Goal: Task Accomplishment & Management: Manage account settings

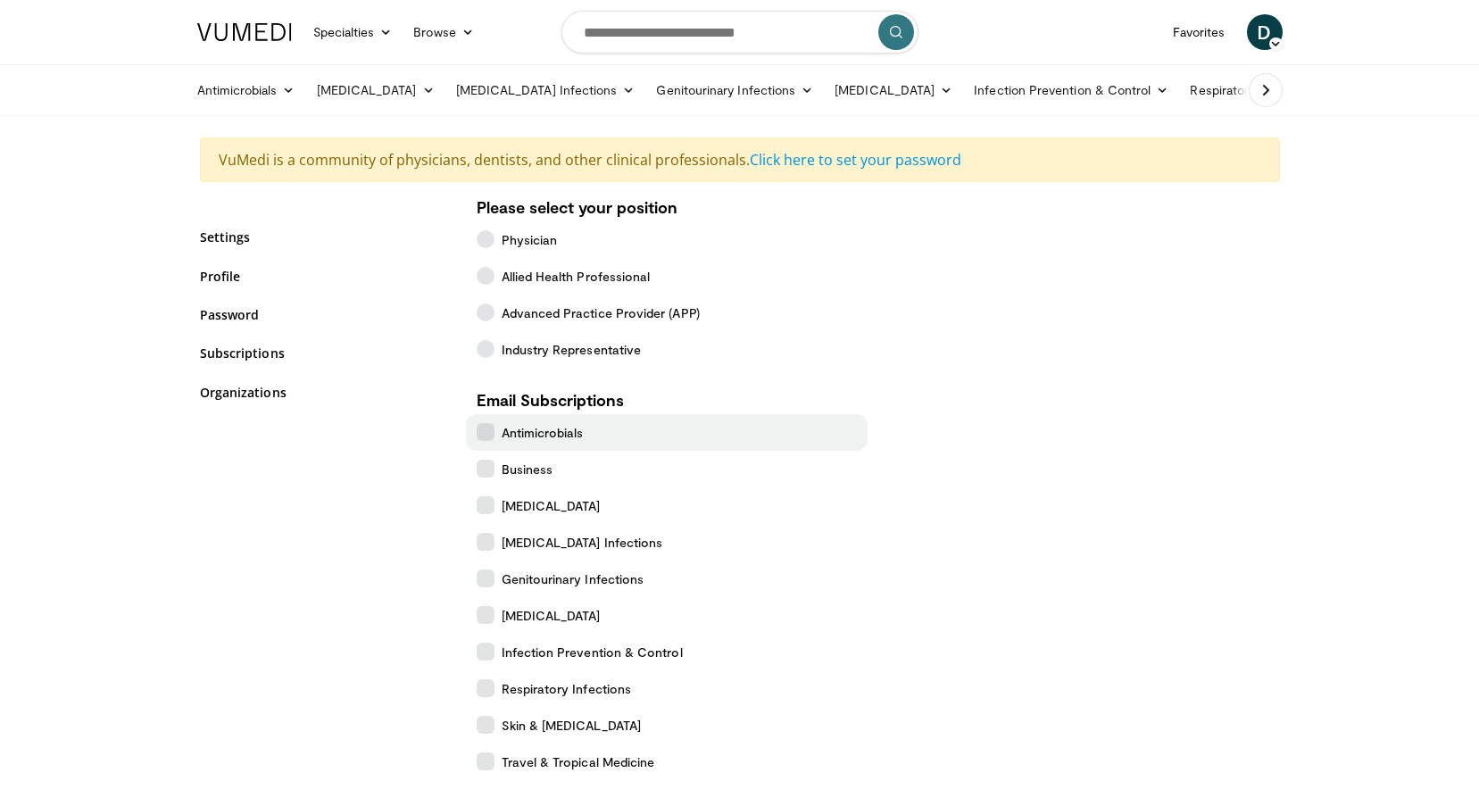
click at [486, 429] on icon at bounding box center [486, 432] width 18 height 18
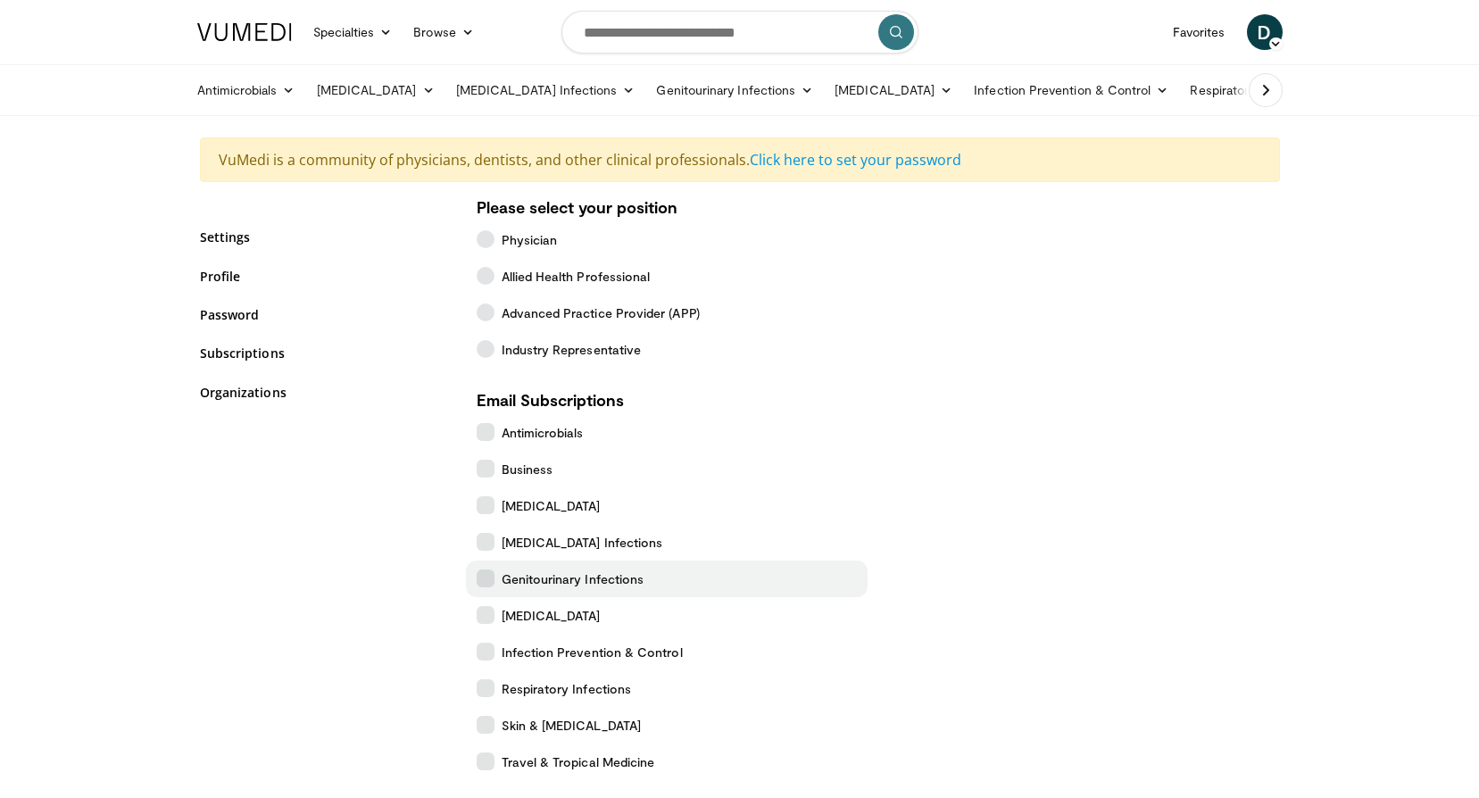
click at [482, 573] on icon at bounding box center [486, 579] width 18 height 18
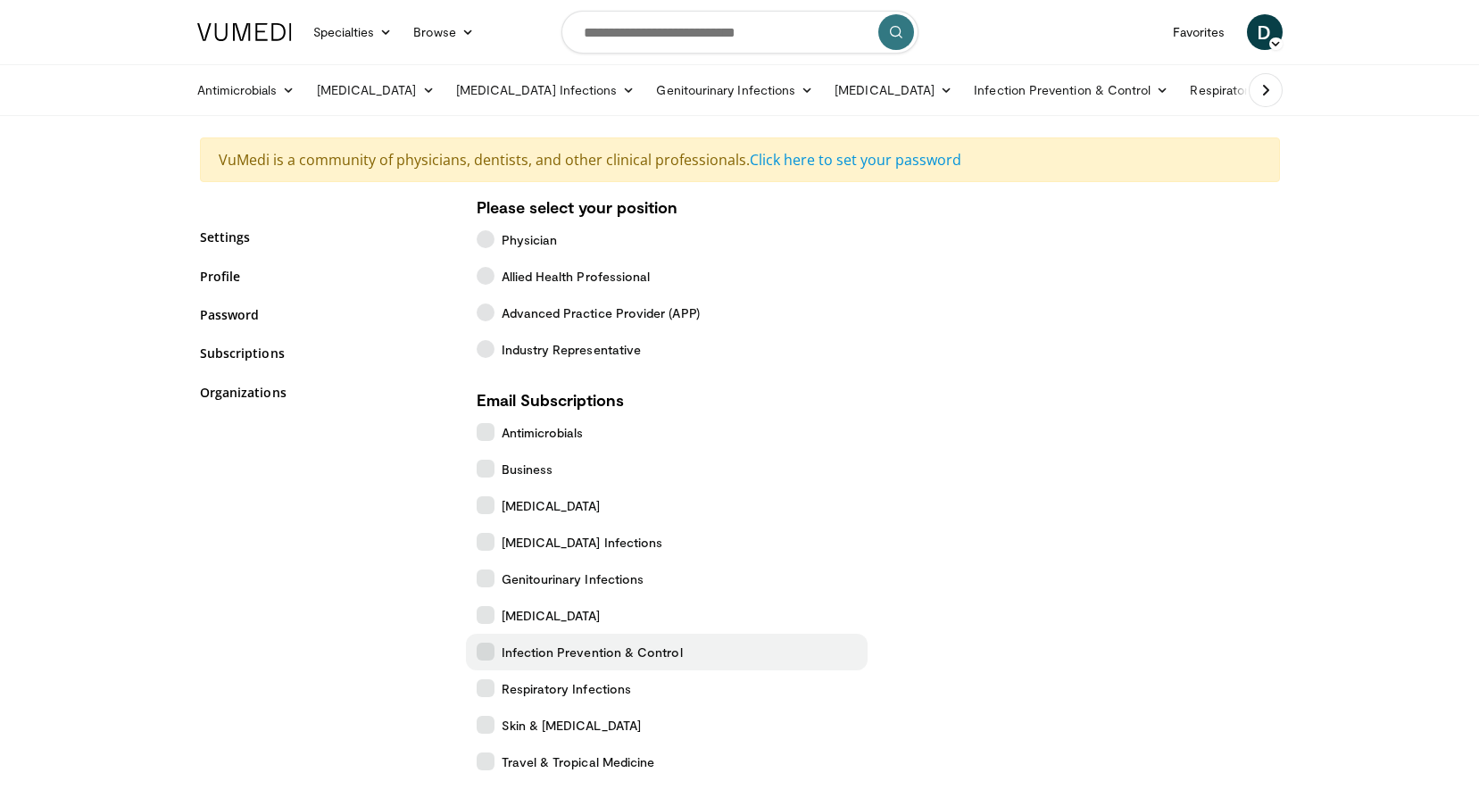
click at [484, 652] on icon at bounding box center [486, 652] width 18 height 18
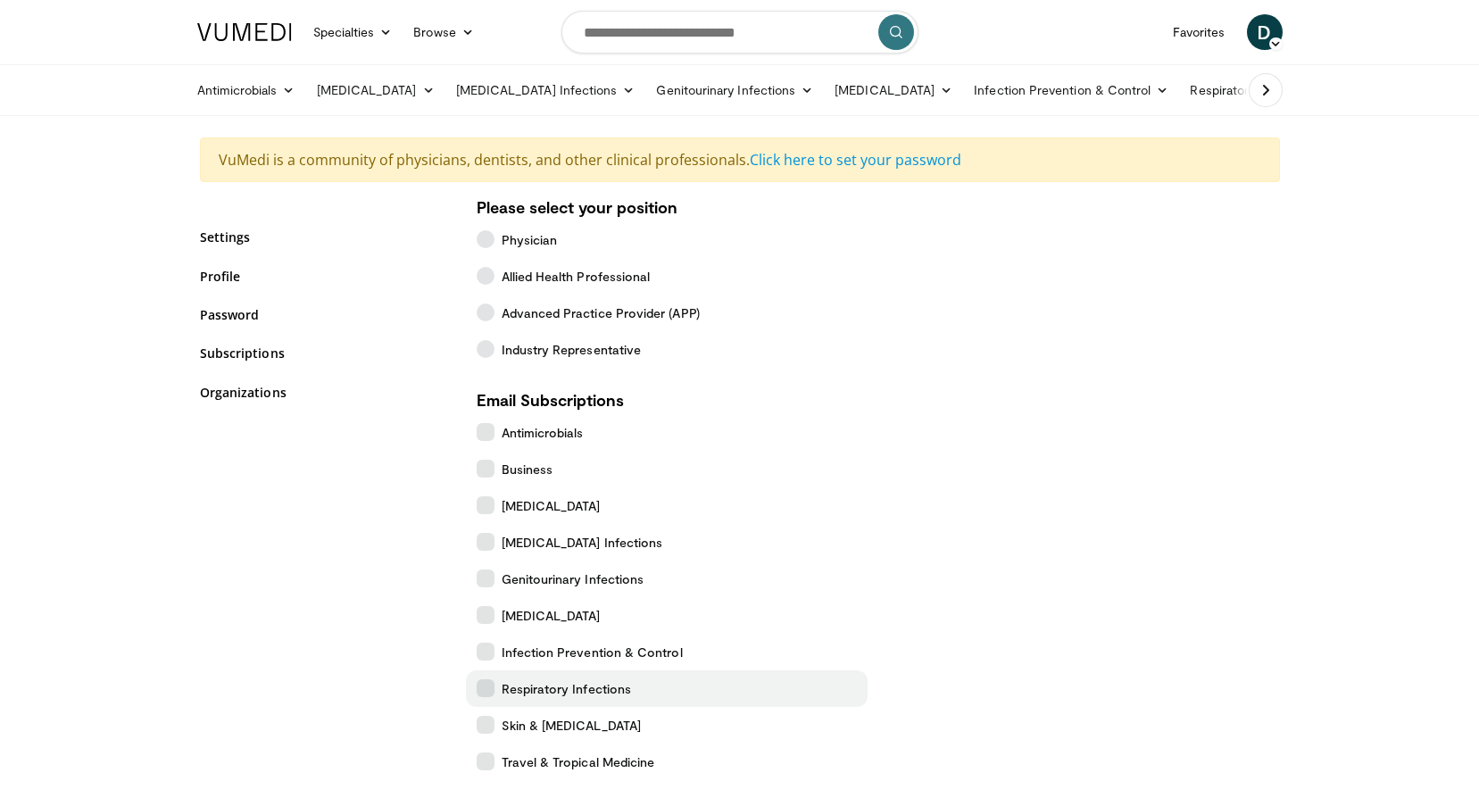
click at [486, 690] on icon at bounding box center [486, 688] width 18 height 18
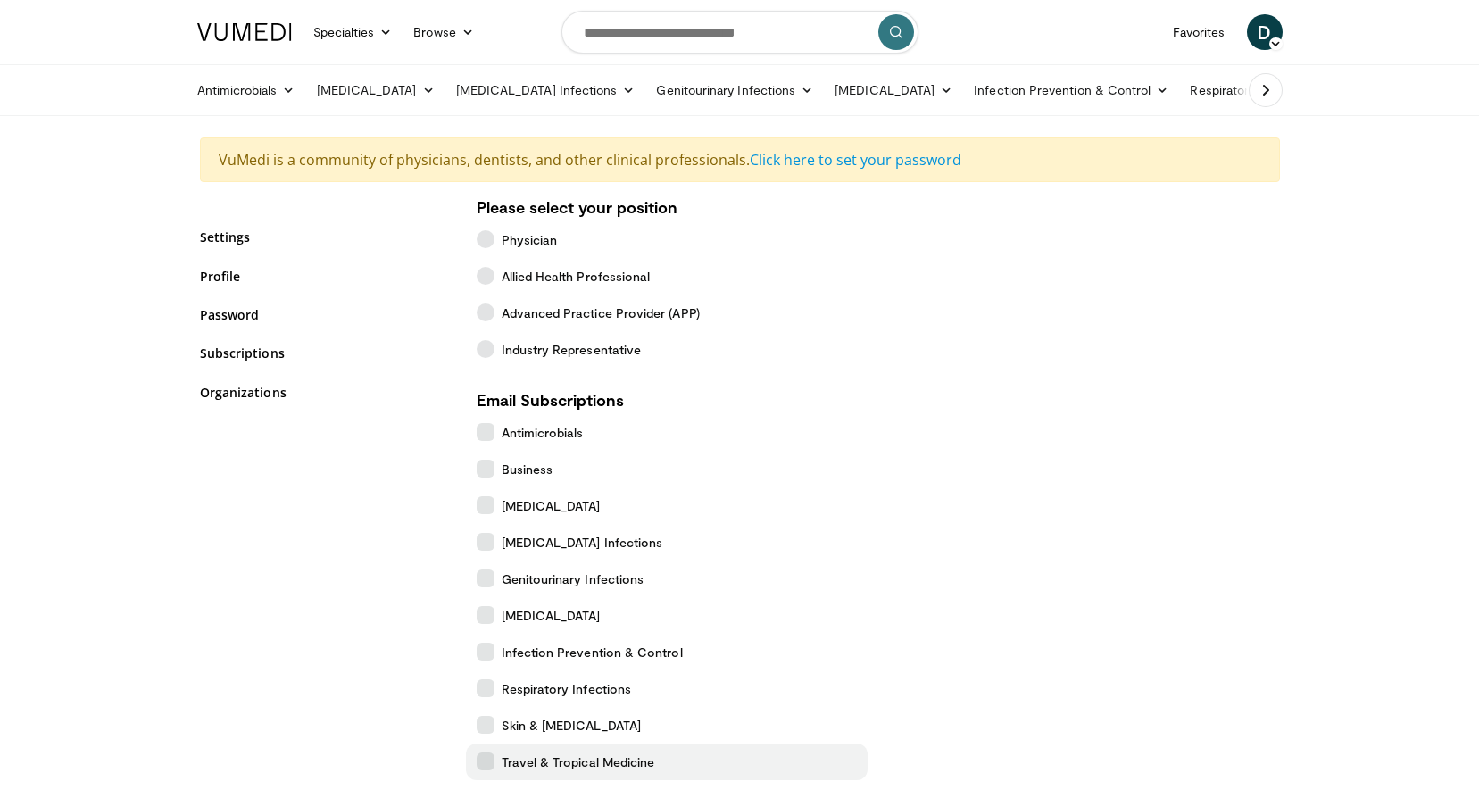
click at [495, 765] on label "Travel & Tropical Medicine" at bounding box center [667, 762] width 402 height 37
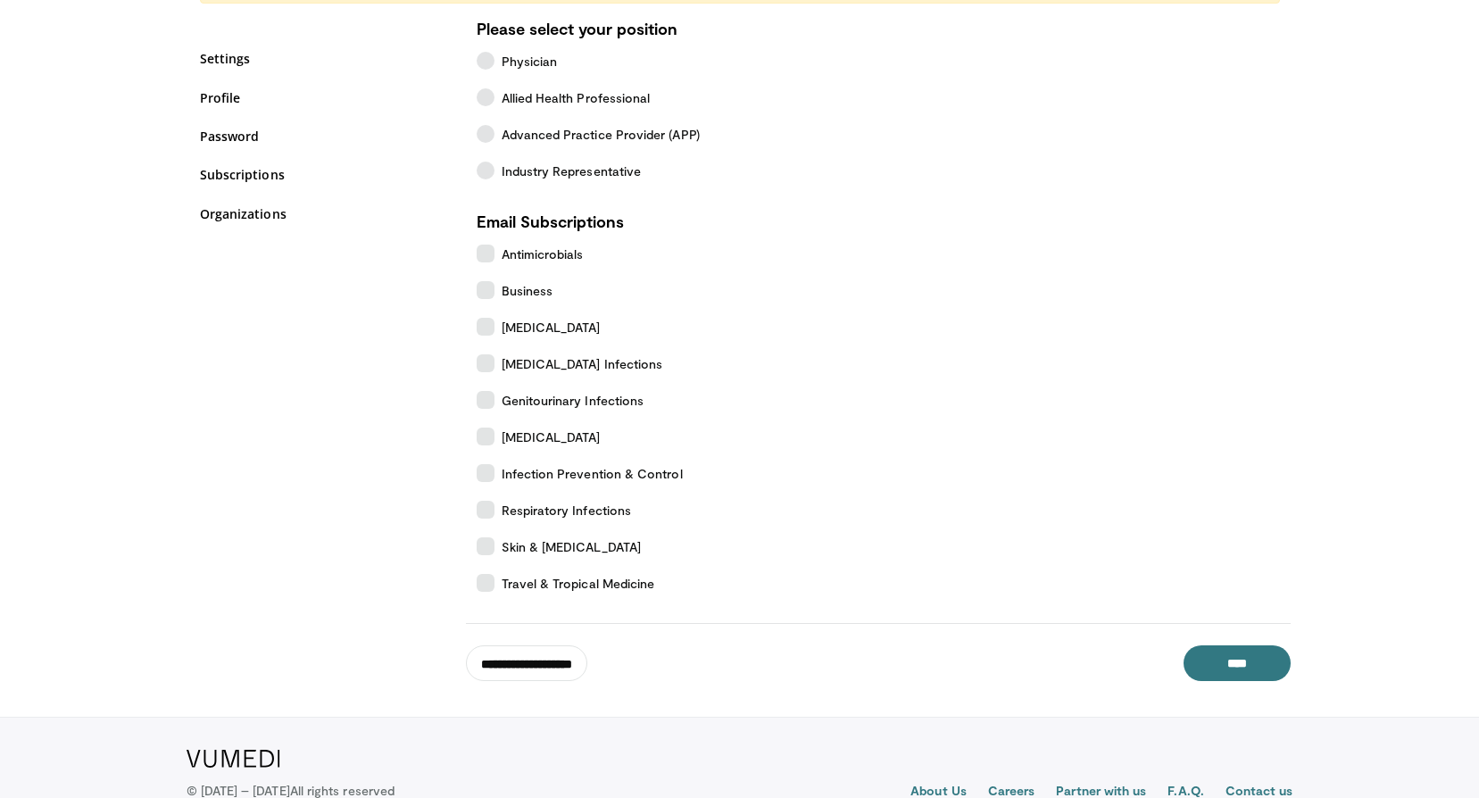
scroll to position [238, 0]
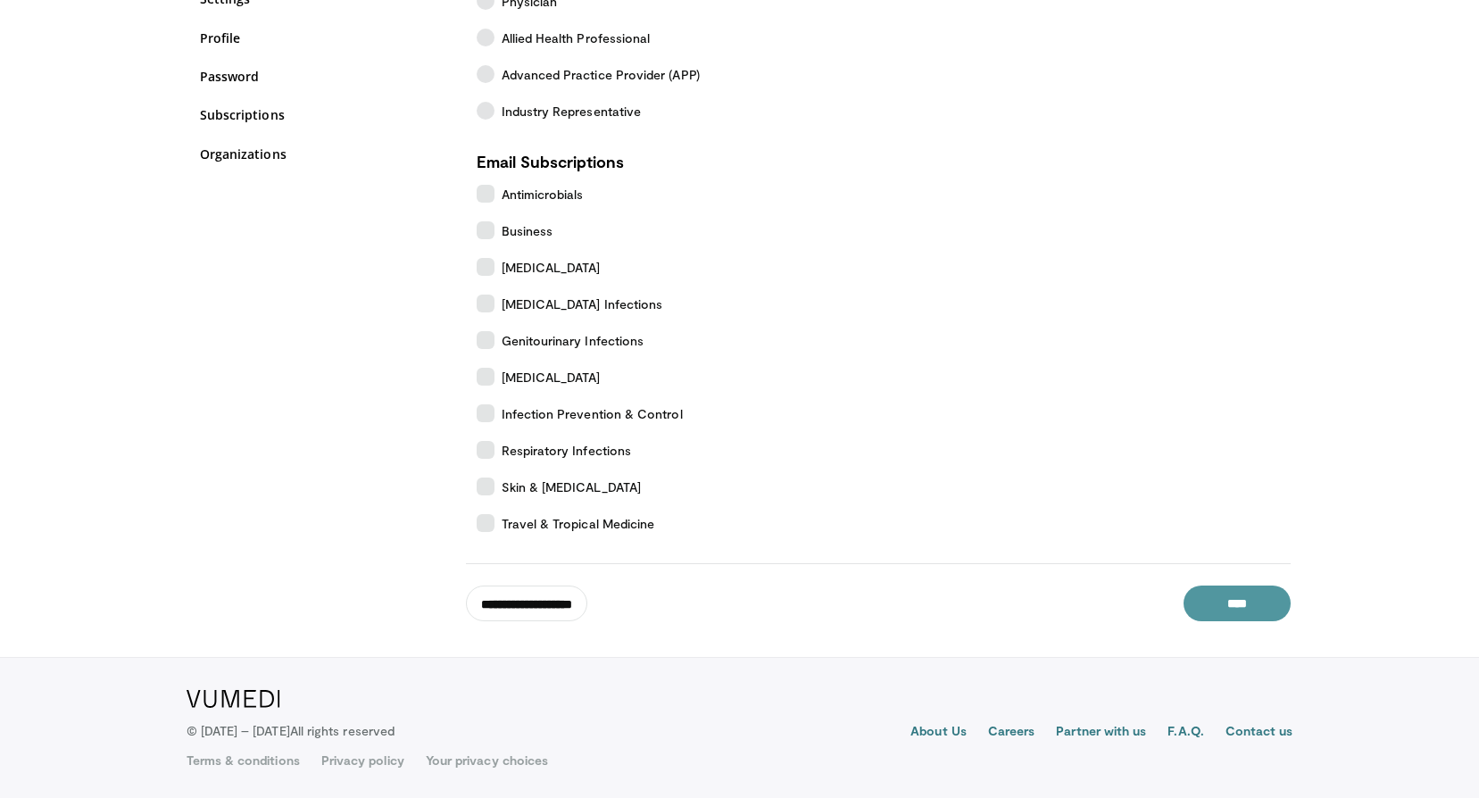
click at [1263, 605] on input "****" at bounding box center [1237, 604] width 107 height 36
